Goal: Task Accomplishment & Management: Use online tool/utility

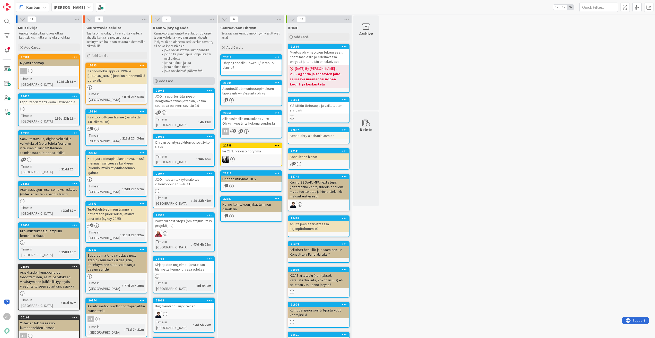
click at [168, 78] on span "Add Card..." at bounding box center [167, 80] width 16 height 5
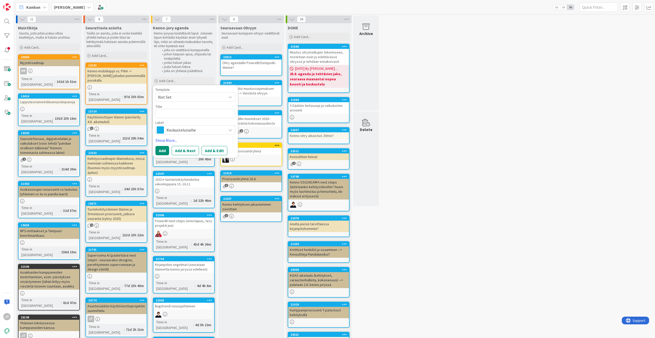
type textarea "x"
type textarea "TA:n Kenno -teemapäivä teho- ja pääkäyttäjille"
click at [217, 155] on button "Add & Edit" at bounding box center [214, 156] width 26 height 9
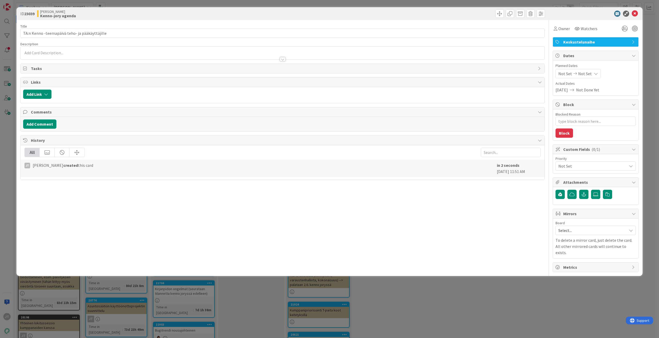
click at [284, 58] on div at bounding box center [283, 59] width 6 height 4
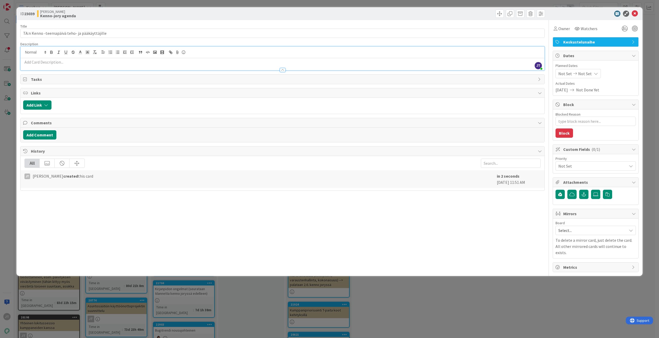
click at [54, 65] on div at bounding box center [283, 67] width 524 height 5
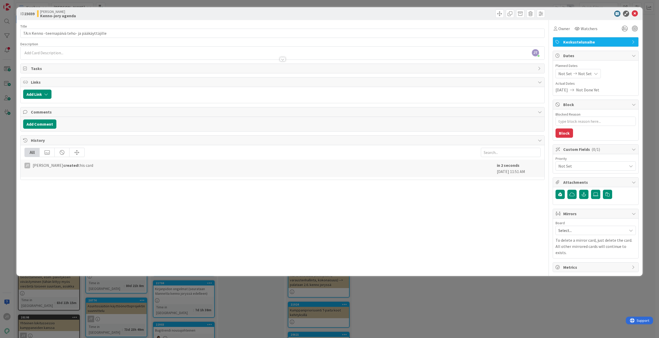
click at [48, 54] on div at bounding box center [283, 56] width 524 height 5
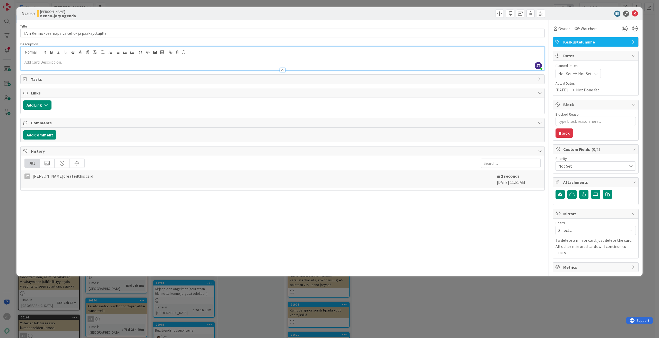
click at [29, 60] on p at bounding box center [282, 62] width 518 height 6
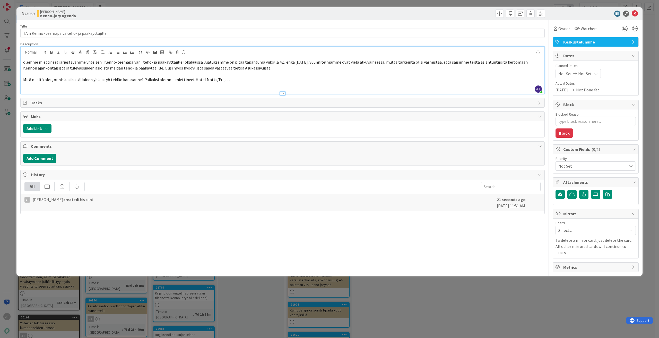
click at [25, 64] on span "olemme miettineet järjestävämme yhteisen "Kenno-teemapäivän" teho- ja pääkäyttä…" at bounding box center [275, 64] width 505 height 11
type textarea "x"
click at [23, 63] on span "olemme miettineet järjestävämme yhteisen "Kenno-teemapäivän" teho- ja pääkäyttä…" at bounding box center [275, 64] width 505 height 11
click at [279, 82] on p "Mitä mieltä olet, onnistuisiko tällainen yhteistyö teidän kanssanne? Paikaksi o…" at bounding box center [282, 80] width 518 height 6
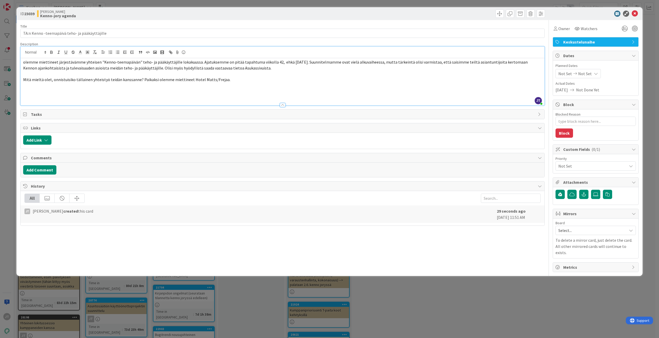
click at [132, 74] on p at bounding box center [282, 74] width 518 height 6
click at [133, 62] on span "olemme miettineet järjestävämme yhteisen "Kenno-teemapäivän" teho- ja pääkäyttä…" at bounding box center [275, 64] width 505 height 11
click at [169, 74] on p at bounding box center [282, 74] width 518 height 6
click at [71, 92] on p at bounding box center [282, 92] width 518 height 6
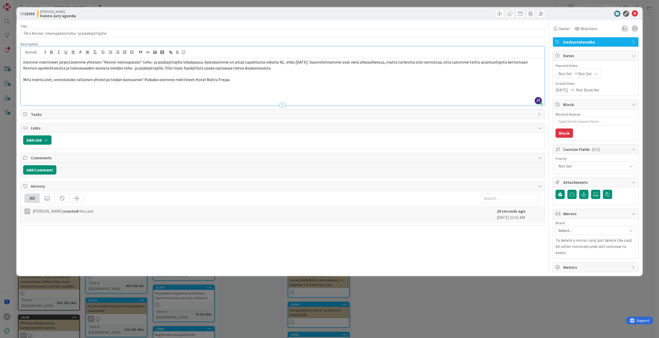
click at [50, 93] on p at bounding box center [282, 92] width 518 height 6
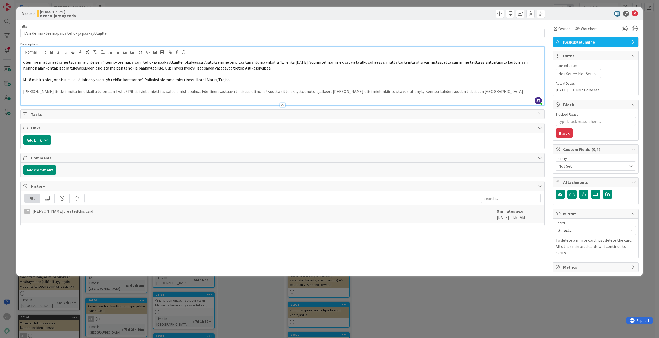
click at [462, 91] on p "[PERSON_NAME] lisäksi muita innokkaita tulemaan TA:lle? Pitäisi vielä miettiä s…" at bounding box center [282, 92] width 518 height 6
click at [465, 92] on p "[PERSON_NAME] lisäksi muita innokkaita tulemaan TA:lle? Pitäisi vielä miettiä s…" at bounding box center [282, 92] width 518 height 6
click at [469, 92] on p "[PERSON_NAME] lisäksi muita innokkaita tulemaan TA:lle? Pitäisi vielä miettiä s…" at bounding box center [282, 92] width 518 height 6
type textarea "x"
click at [634, 13] on icon at bounding box center [634, 14] width 6 height 6
